Goal: Information Seeking & Learning: Learn about a topic

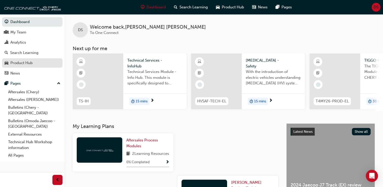
click at [22, 65] on div "Product Hub" at bounding box center [21, 63] width 22 height 6
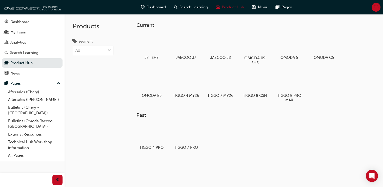
click at [260, 43] on div at bounding box center [255, 43] width 28 height 20
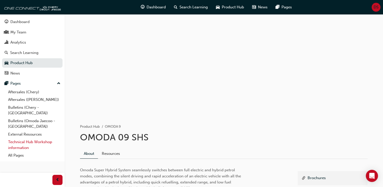
click at [34, 138] on link "Technical Hub Workshop information" at bounding box center [34, 144] width 56 height 13
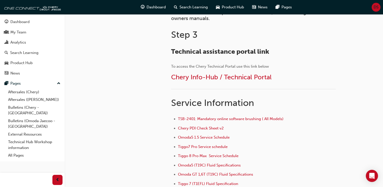
scroll to position [355, 0]
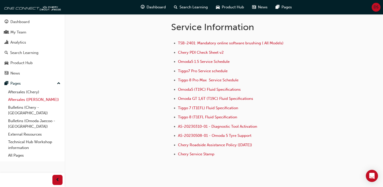
click at [31, 101] on link "Aftersales ([PERSON_NAME])" at bounding box center [34, 100] width 56 height 8
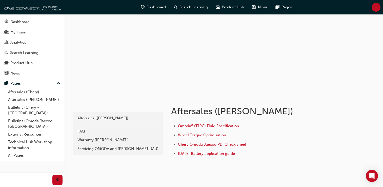
scroll to position [40, 0]
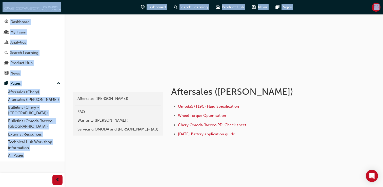
drag, startPoint x: 65, startPoint y: 14, endPoint x: 70, endPoint y: 41, distance: 27.4
click at [70, 41] on div "Dashboard Search Learning Product Hub News Pages DS Dashboard My Team Analytics…" at bounding box center [191, 53] width 383 height 187
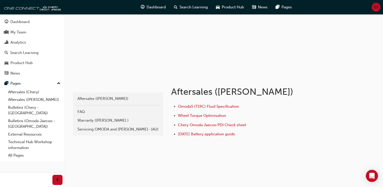
drag, startPoint x: 70, startPoint y: 41, endPoint x: 72, endPoint y: 81, distance: 40.3
click at [72, 81] on div "oj-aftersales Aftersales (Omoda Jaecoo) FAQ Warranty (Omoda Jaecoo ) Servicing …" at bounding box center [191, 73] width 383 height 227
click at [84, 111] on div "FAQ" at bounding box center [118, 112] width 81 height 6
